Goal: Find specific page/section: Find specific page/section

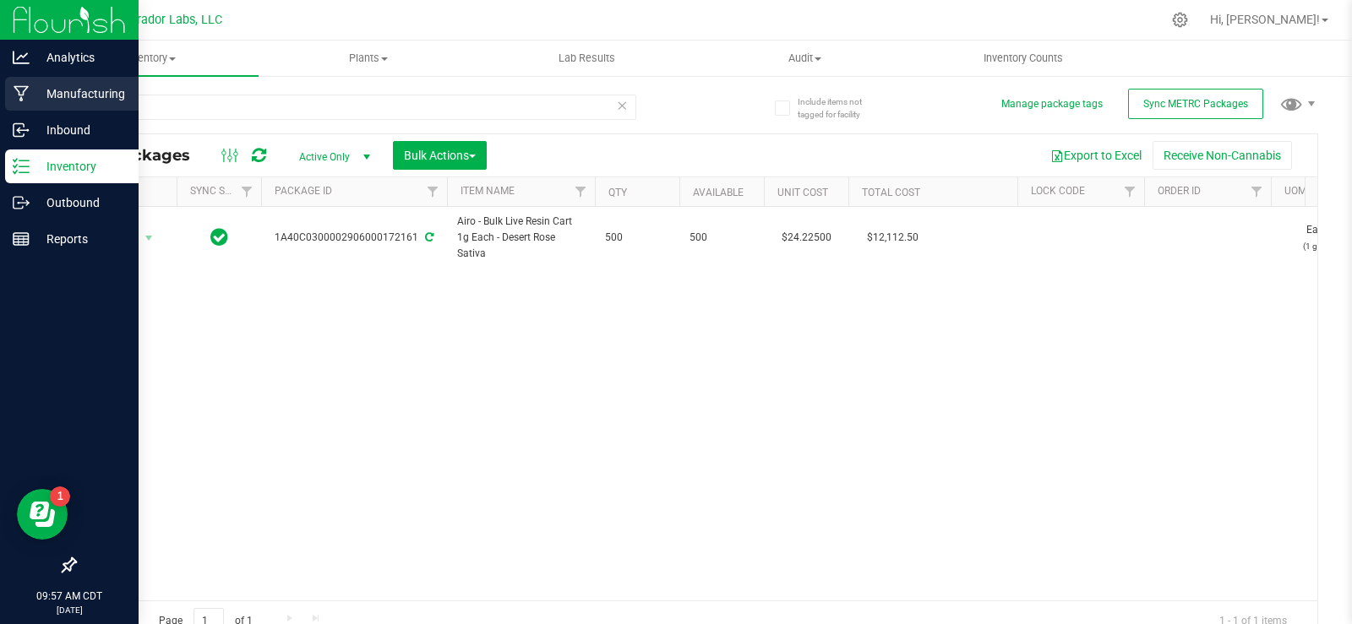
drag, startPoint x: 311, startPoint y: 106, endPoint x: 0, endPoint y: 95, distance: 311.2
click at [0, 97] on div "Analytics Manufacturing Inbound Inventory Outbound Reports 09:57 AM CDT [DATE] …" at bounding box center [676, 312] width 1352 height 624
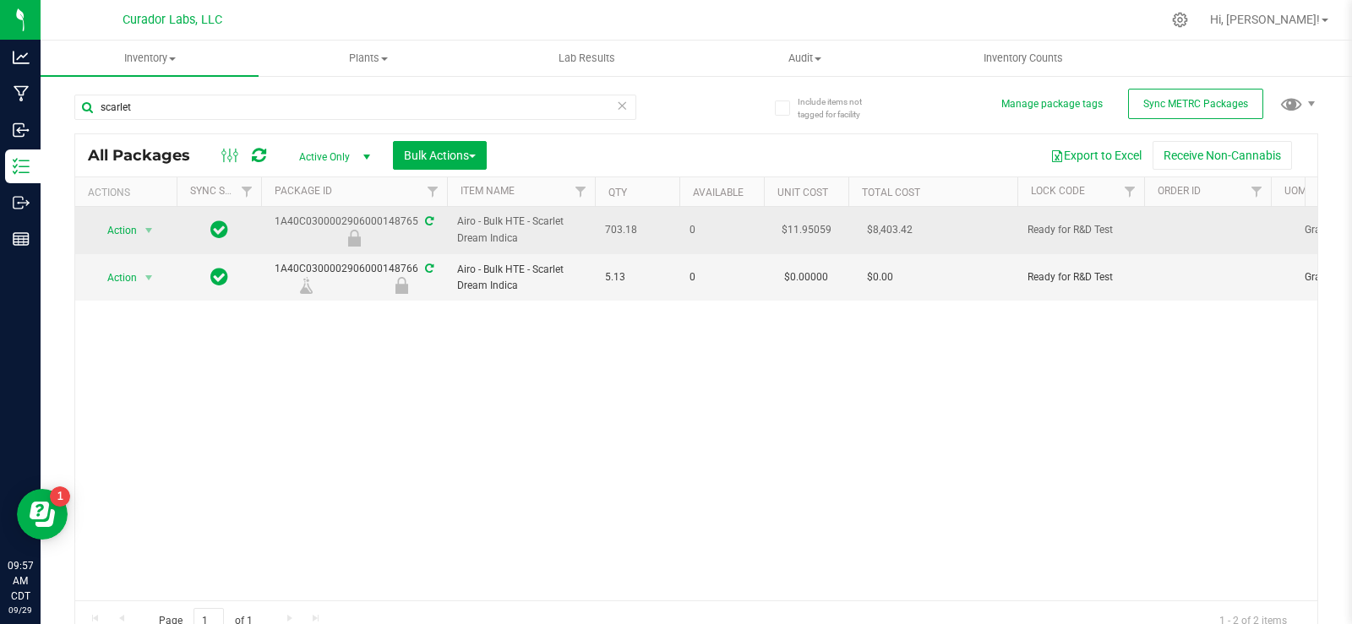
type input "scarlet"
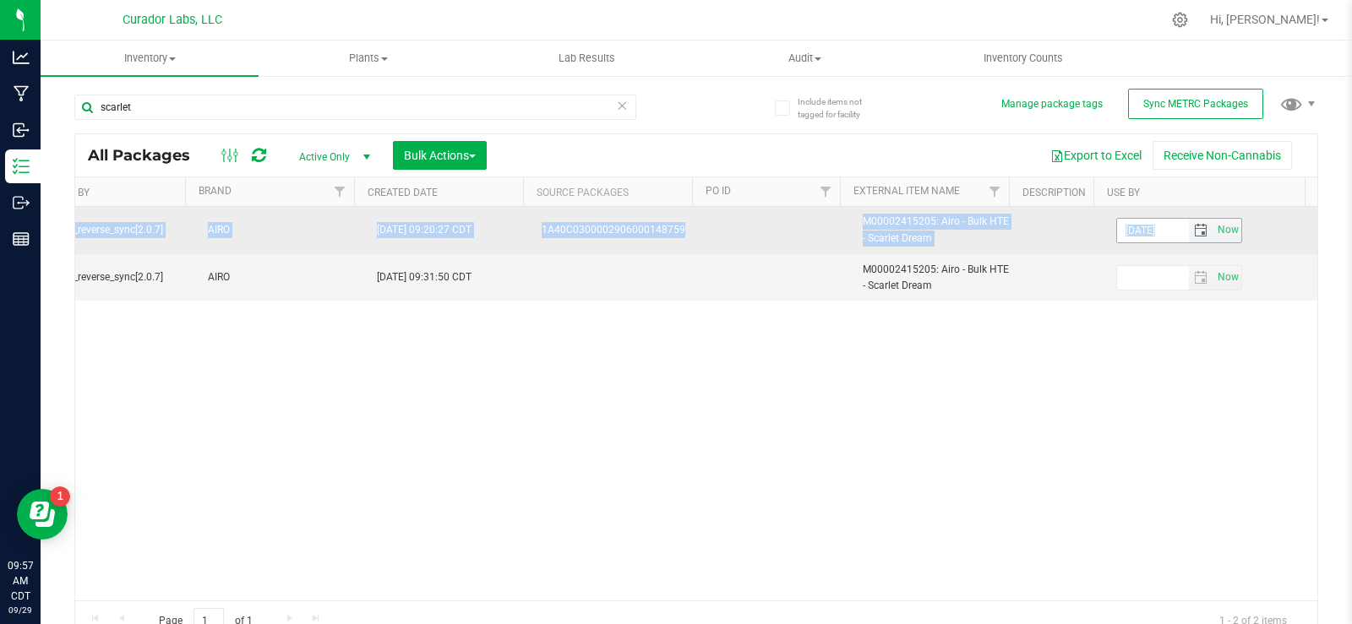
drag, startPoint x: 272, startPoint y: 215, endPoint x: 1156, endPoint y: 232, distance: 884.0
copy tr "1A40C0300002906000148765 Airo - Bulk HTE - Scarlet Dream Indica 703.18 0 $11.95…"
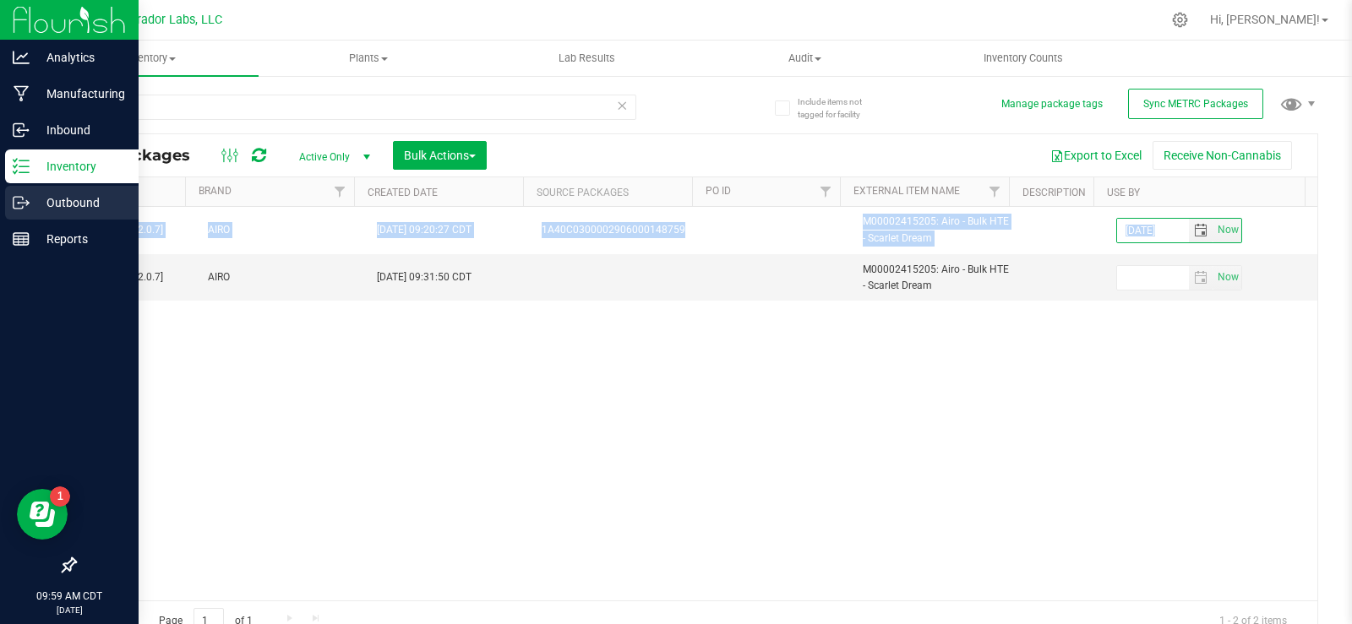
click at [44, 198] on p "Outbound" at bounding box center [80, 203] width 101 height 20
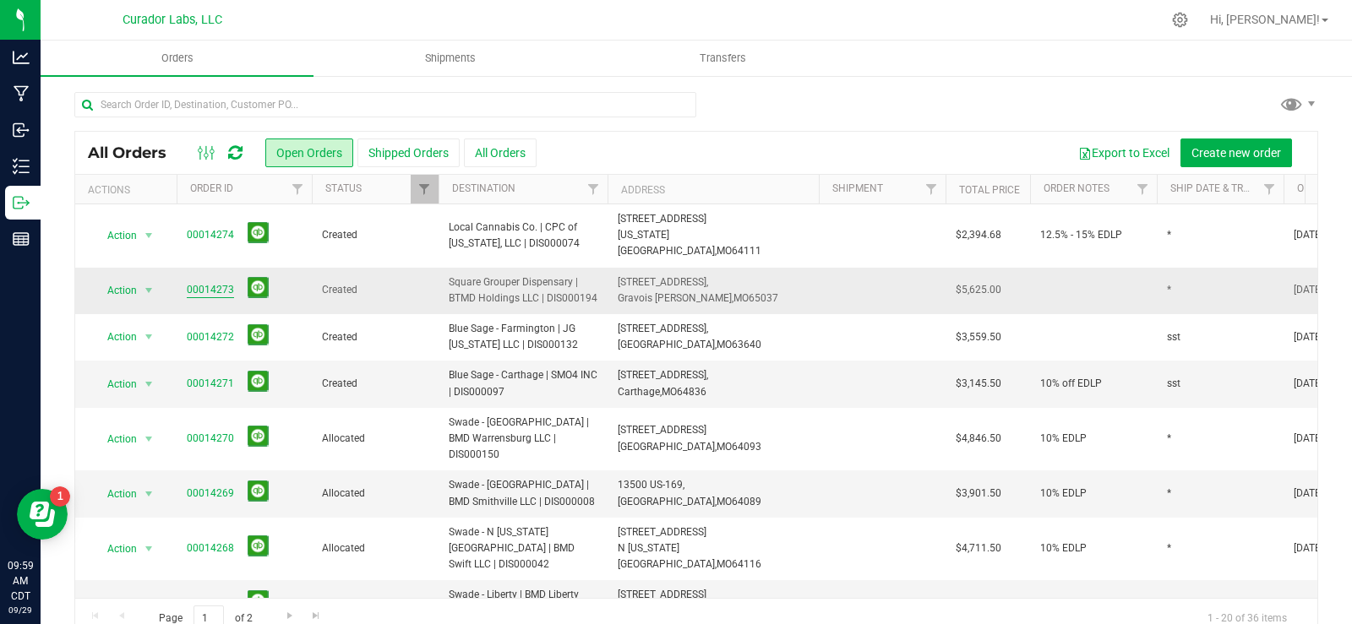
click at [209, 282] on link "00014273" at bounding box center [210, 290] width 47 height 16
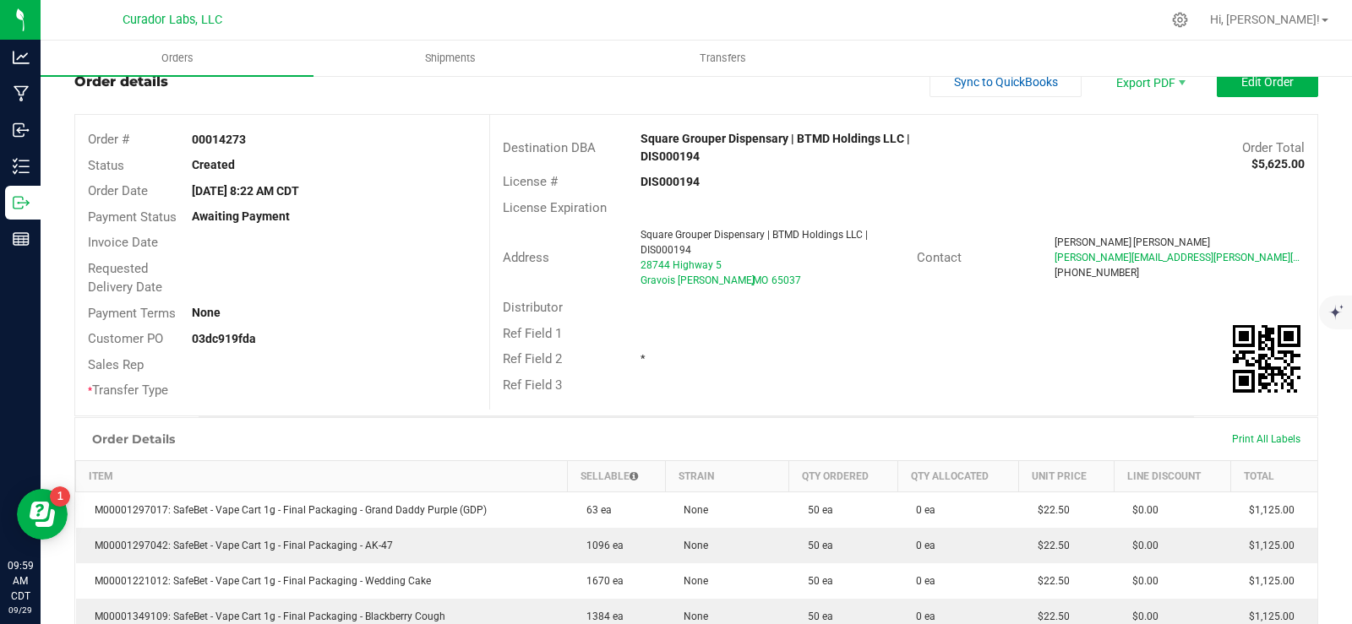
scroll to position [84, 0]
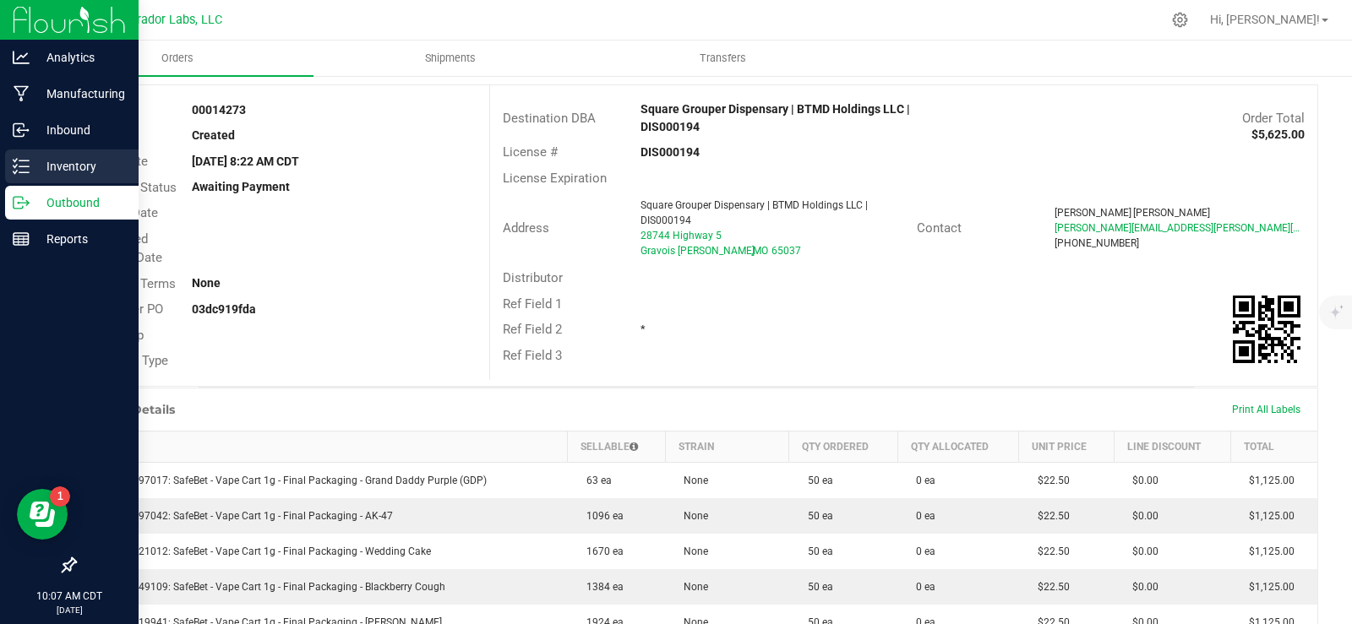
click at [54, 172] on p "Inventory" at bounding box center [80, 166] width 101 height 20
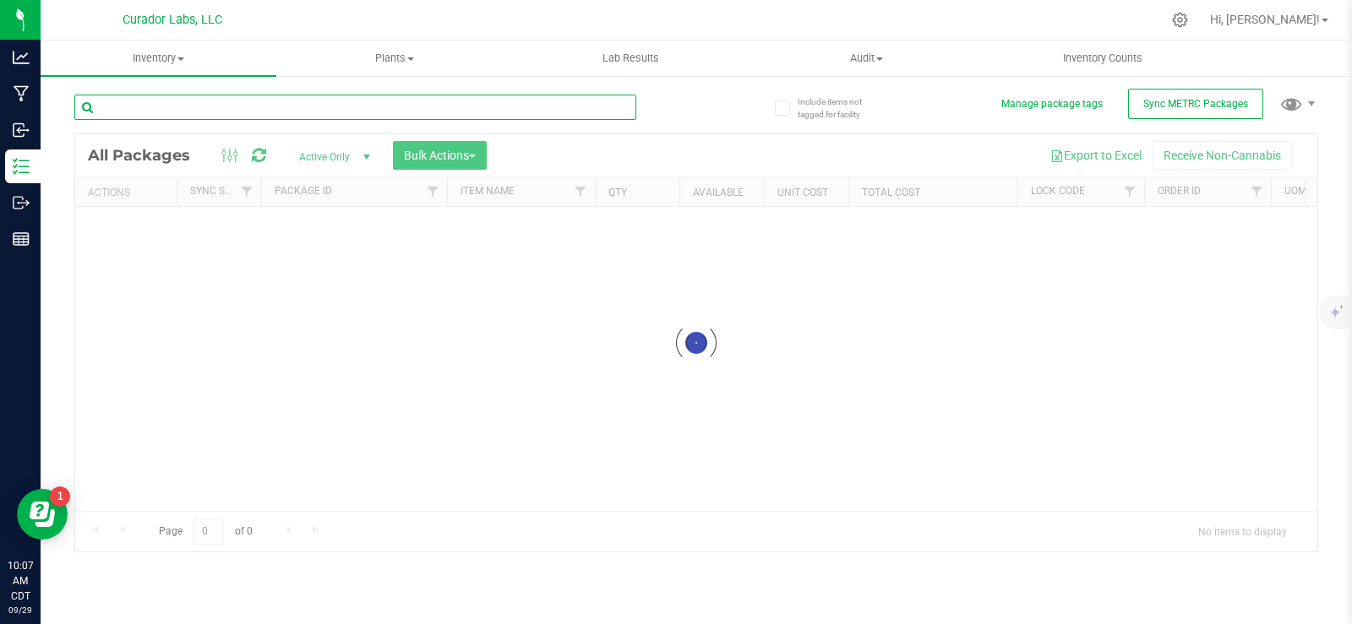
click at [476, 105] on input "text" at bounding box center [355, 107] width 562 height 25
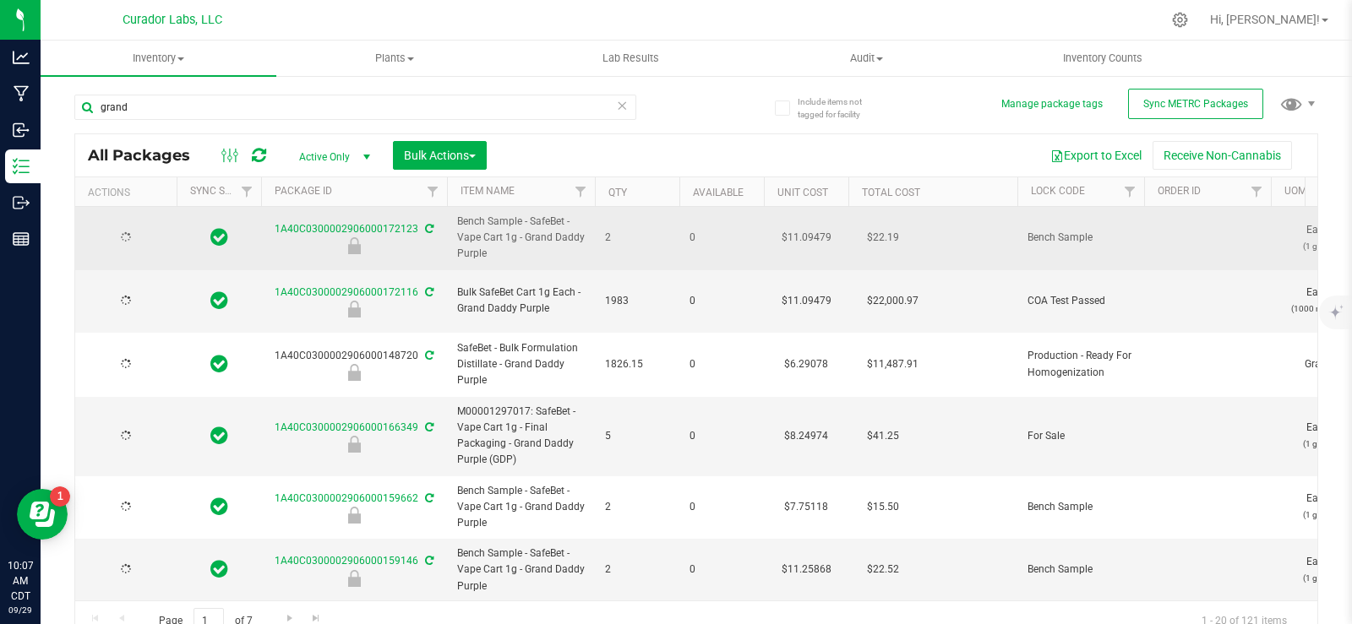
click at [554, 233] on span "Bench Sample - SafeBet - Vape Cart 1g - Grand Daddy Purple" at bounding box center [521, 238] width 128 height 49
click at [534, 225] on span "Bench Sample - SafeBet - Vape Cart 1g - Grand Daddy Purple" at bounding box center [521, 238] width 128 height 49
drag, startPoint x: 532, startPoint y: 225, endPoint x: 571, endPoint y: 248, distance: 45.1
click at [571, 248] on span "Bench Sample - SafeBet - Vape Cart 1g - Grand Daddy Purple" at bounding box center [521, 238] width 128 height 49
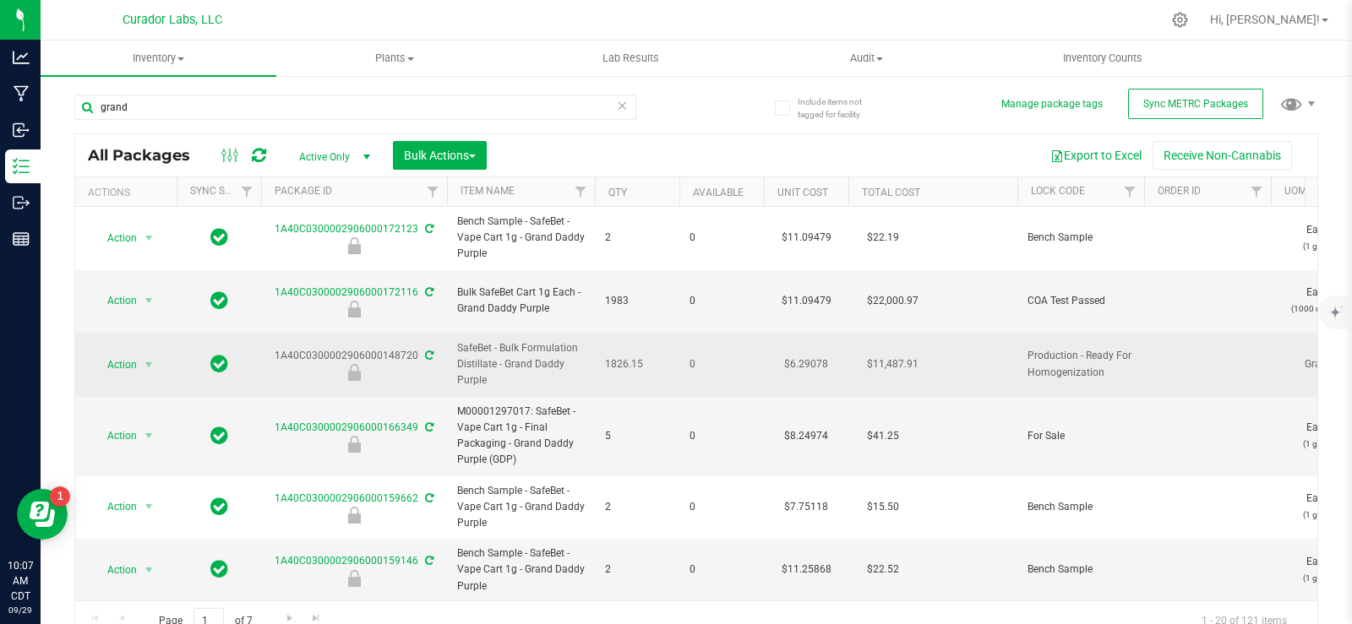
drag, startPoint x: 568, startPoint y: 240, endPoint x: 488, endPoint y: 358, distance: 143.0
click at [488, 358] on span "SafeBet - Bulk Formulation Distillate - Grand Daddy Purple" at bounding box center [521, 365] width 128 height 49
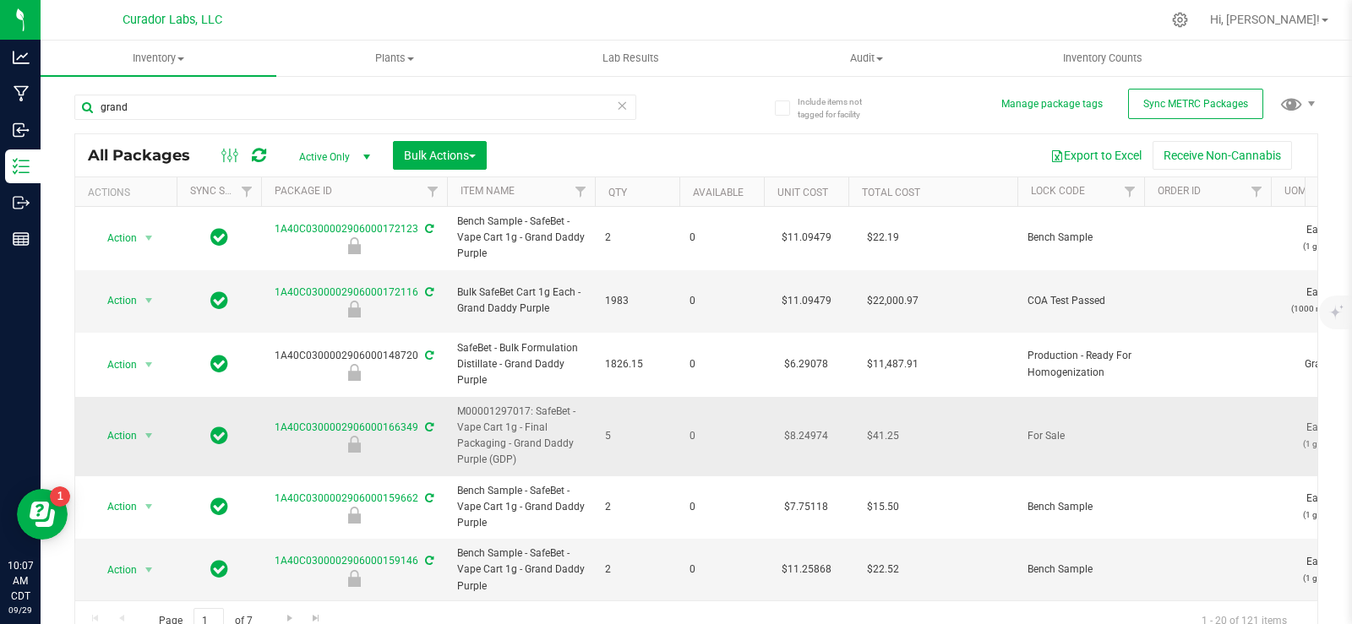
drag, startPoint x: 535, startPoint y: 391, endPoint x: 569, endPoint y: 449, distance: 66.7
click at [569, 449] on span "M00001297017: SafeBet - Vape Cart 1g - Final Packaging - Grand Daddy Purple (GD…" at bounding box center [521, 436] width 128 height 65
copy span "SafeBet - Vape Cart 1g - Final Packaging - Grand Daddy Purple (GDP)"
click at [414, 104] on input "grand" at bounding box center [355, 107] width 562 height 25
click at [413, 105] on input "grand" at bounding box center [355, 107] width 562 height 25
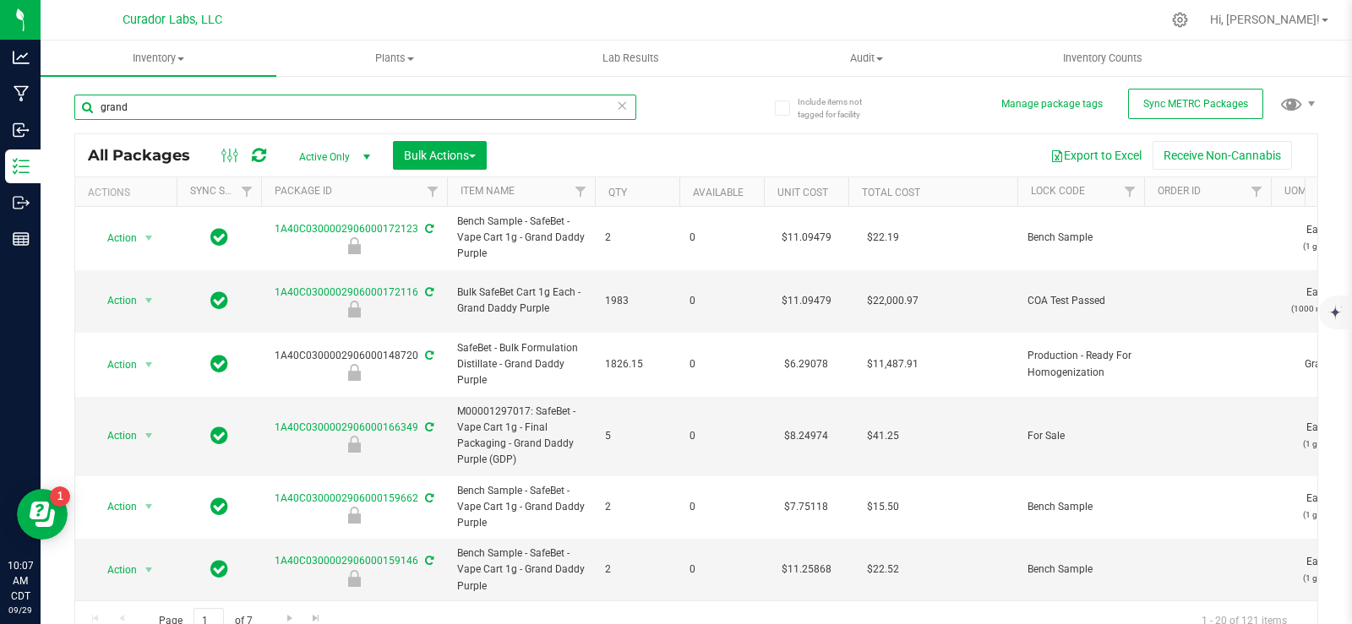
click at [410, 106] on input "grand" at bounding box center [355, 107] width 562 height 25
click at [409, 106] on input "grand" at bounding box center [355, 107] width 562 height 25
drag, startPoint x: 406, startPoint y: 106, endPoint x: 330, endPoint y: 106, distance: 76.9
click at [330, 106] on input "grand" at bounding box center [355, 107] width 562 height 25
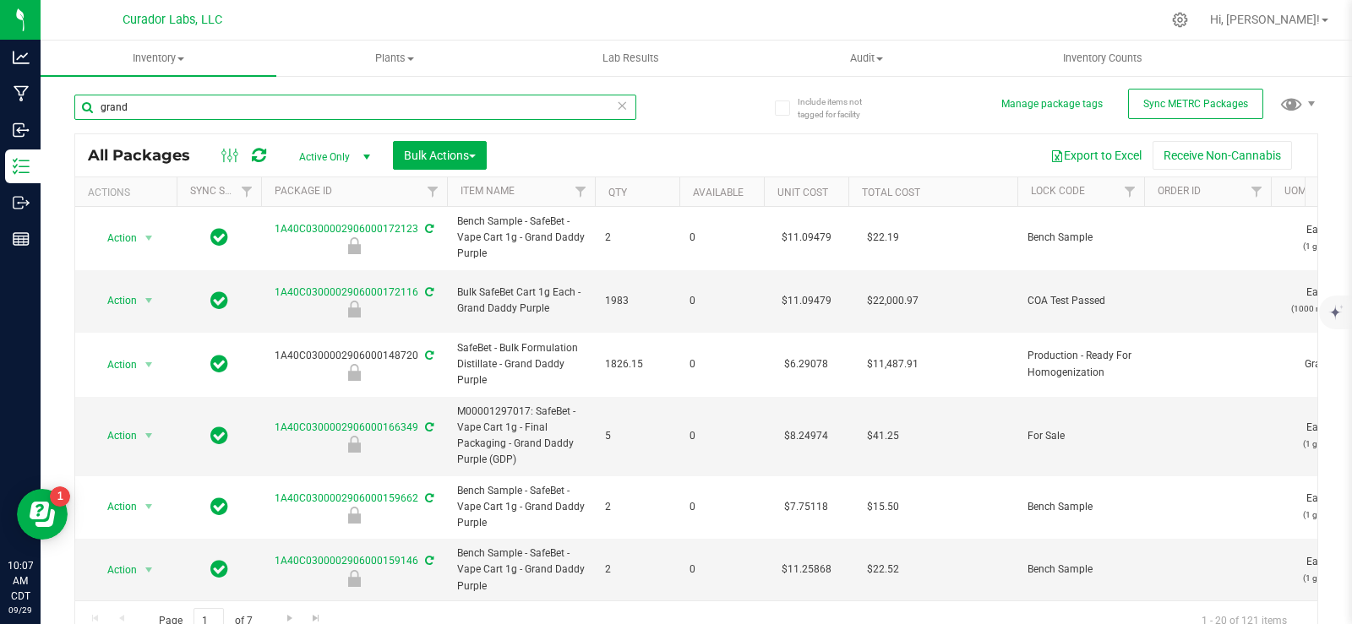
click at [330, 106] on input "grand" at bounding box center [355, 107] width 562 height 25
paste input "SafeBet - Vape Cart 1g - Final Packaging - Grand Daddy Purple (GDP)"
type input "SafeBet - Vape Cart 1g - Final Packaging - Grand Daddy Purple (GDP)"
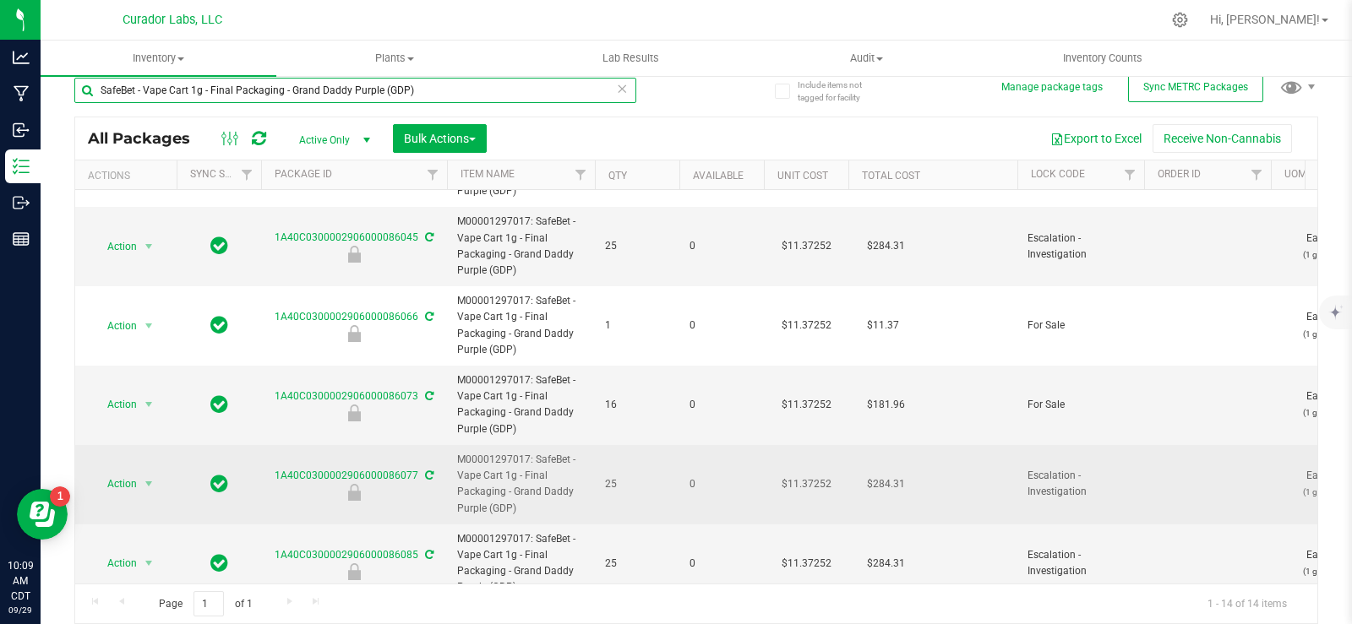
scroll to position [136, 0]
